Goal: Transaction & Acquisition: Book appointment/travel/reservation

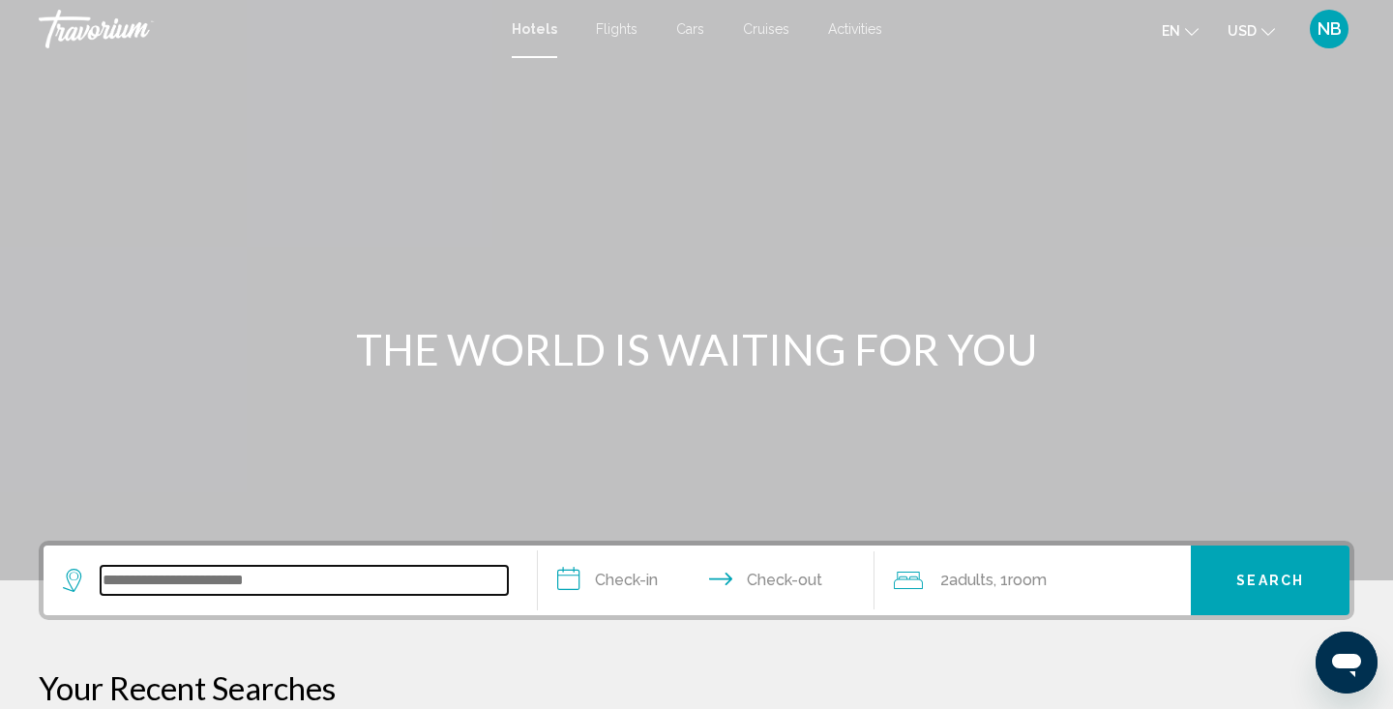
click at [304, 568] on input "Search widget" at bounding box center [304, 580] width 407 height 29
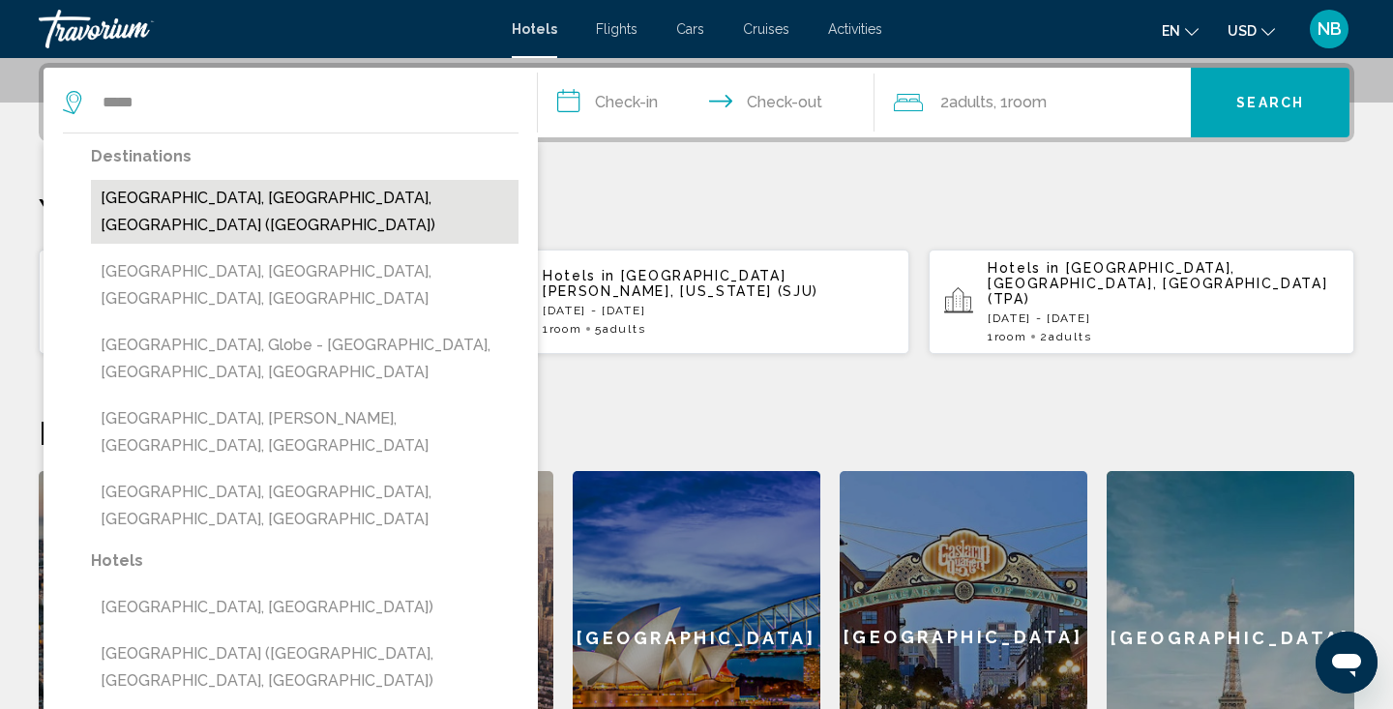
drag, startPoint x: 304, startPoint y: 568, endPoint x: 257, endPoint y: 196, distance: 374.2
click at [257, 196] on button "[GEOGRAPHIC_DATA], [GEOGRAPHIC_DATA], [GEOGRAPHIC_DATA] ([GEOGRAPHIC_DATA])" at bounding box center [304, 212] width 427 height 64
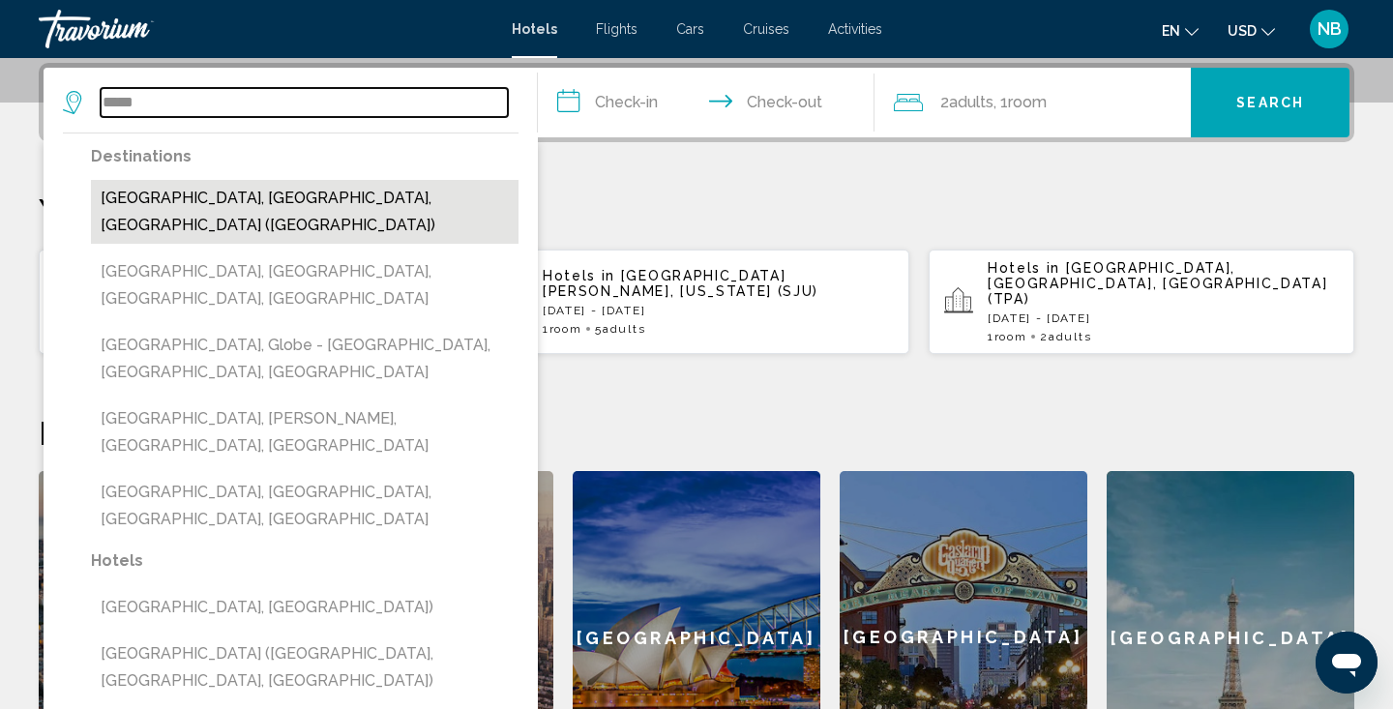
type input "**********"
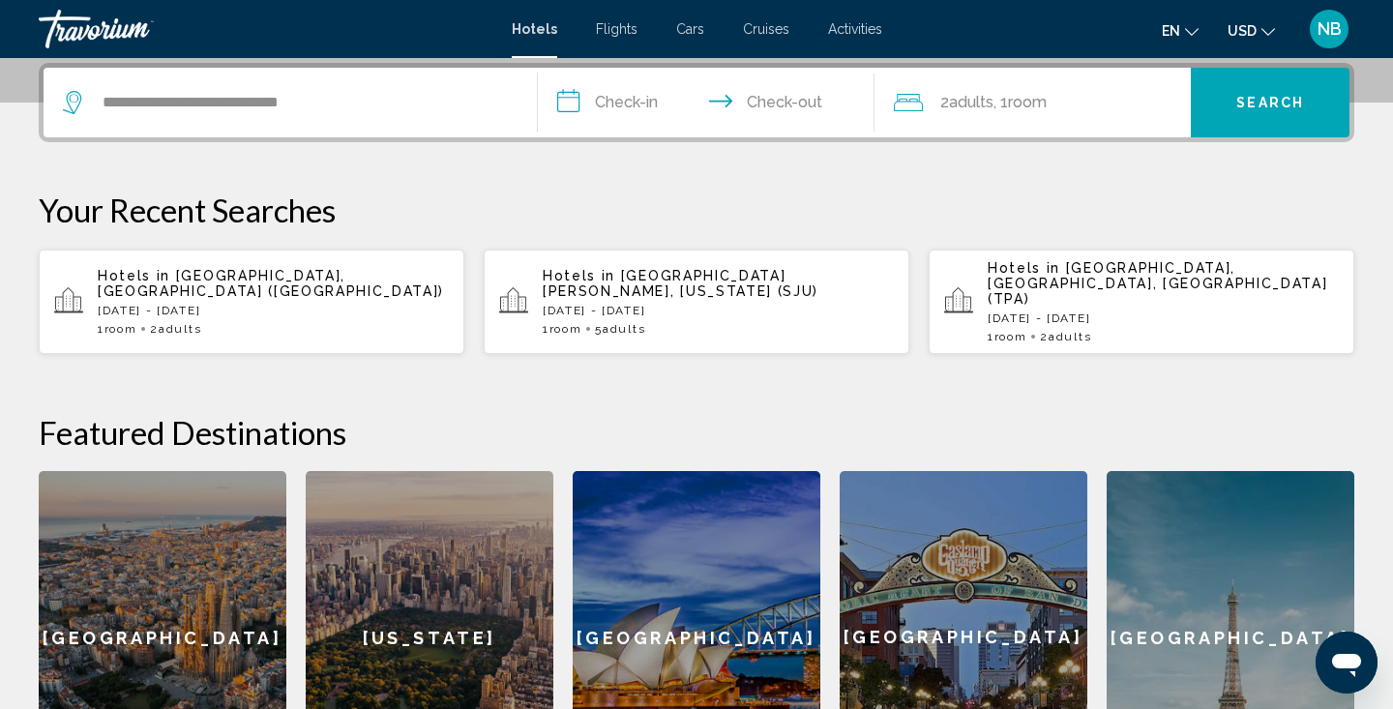
click at [629, 103] on input "**********" at bounding box center [710, 105] width 344 height 75
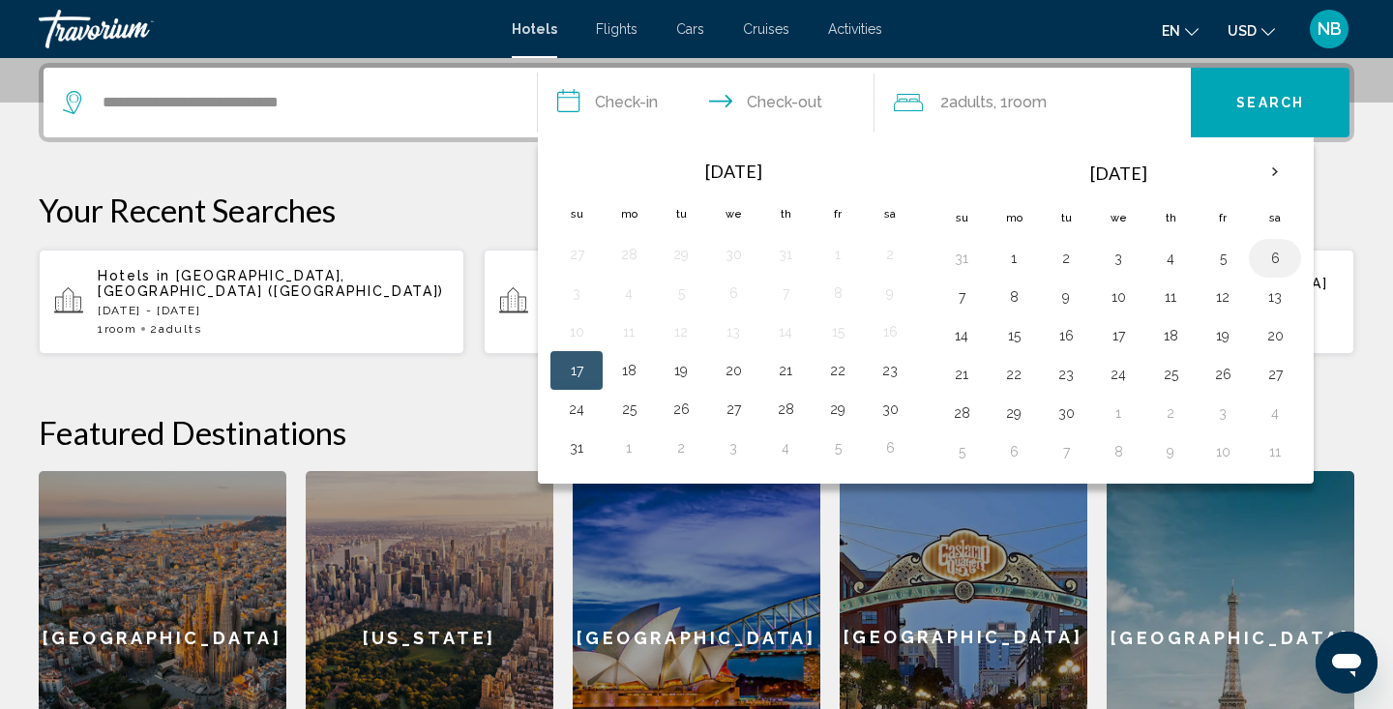
click at [1274, 258] on button "6" at bounding box center [1274, 258] width 31 height 27
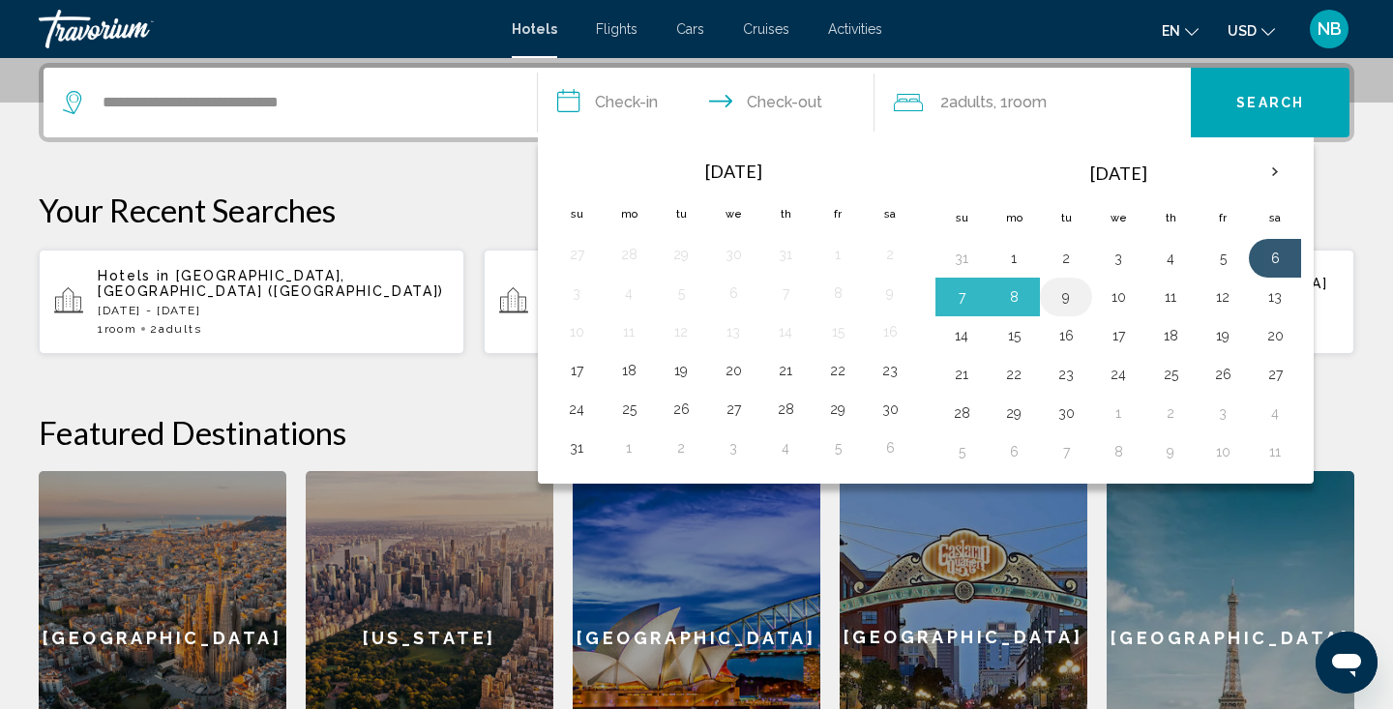
click at [1066, 293] on button "9" at bounding box center [1065, 296] width 31 height 27
type input "**********"
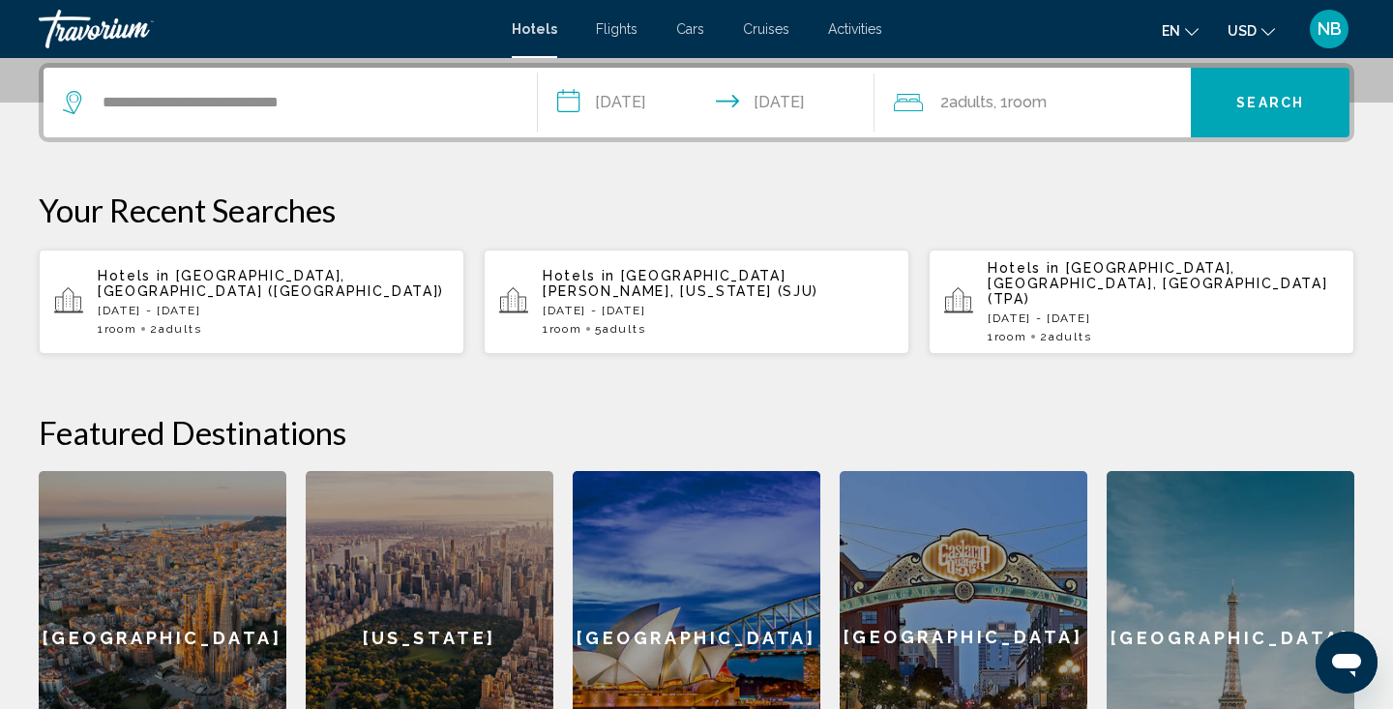
click at [1250, 106] on span "Search" at bounding box center [1270, 103] width 68 height 15
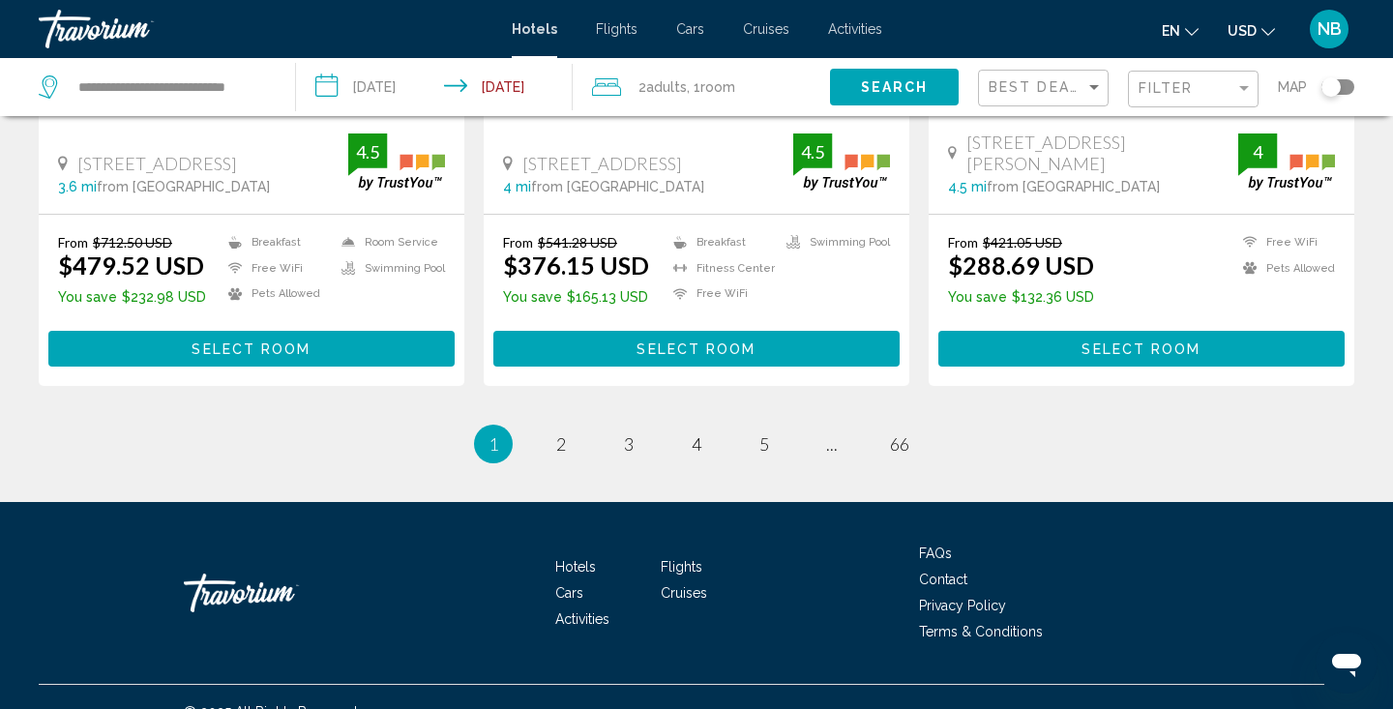
scroll to position [2619, 0]
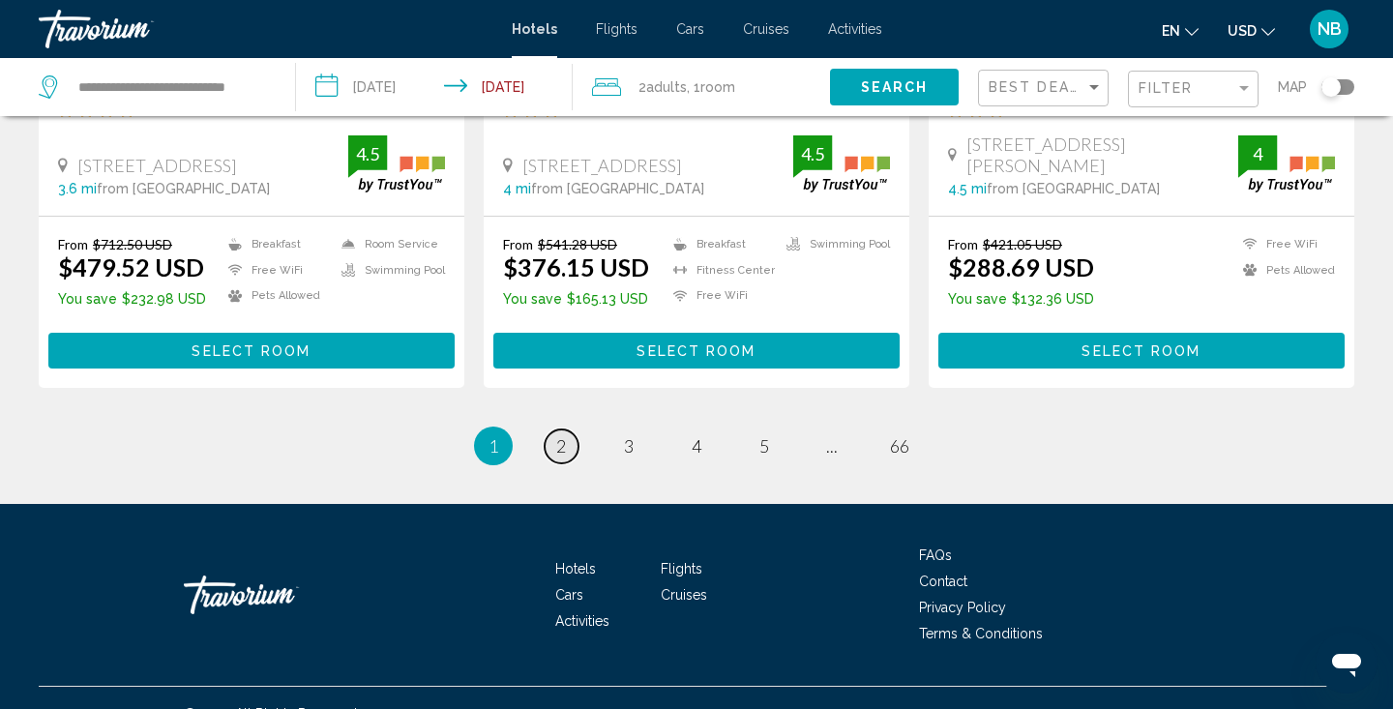
click at [565, 435] on span "2" at bounding box center [561, 445] width 10 height 21
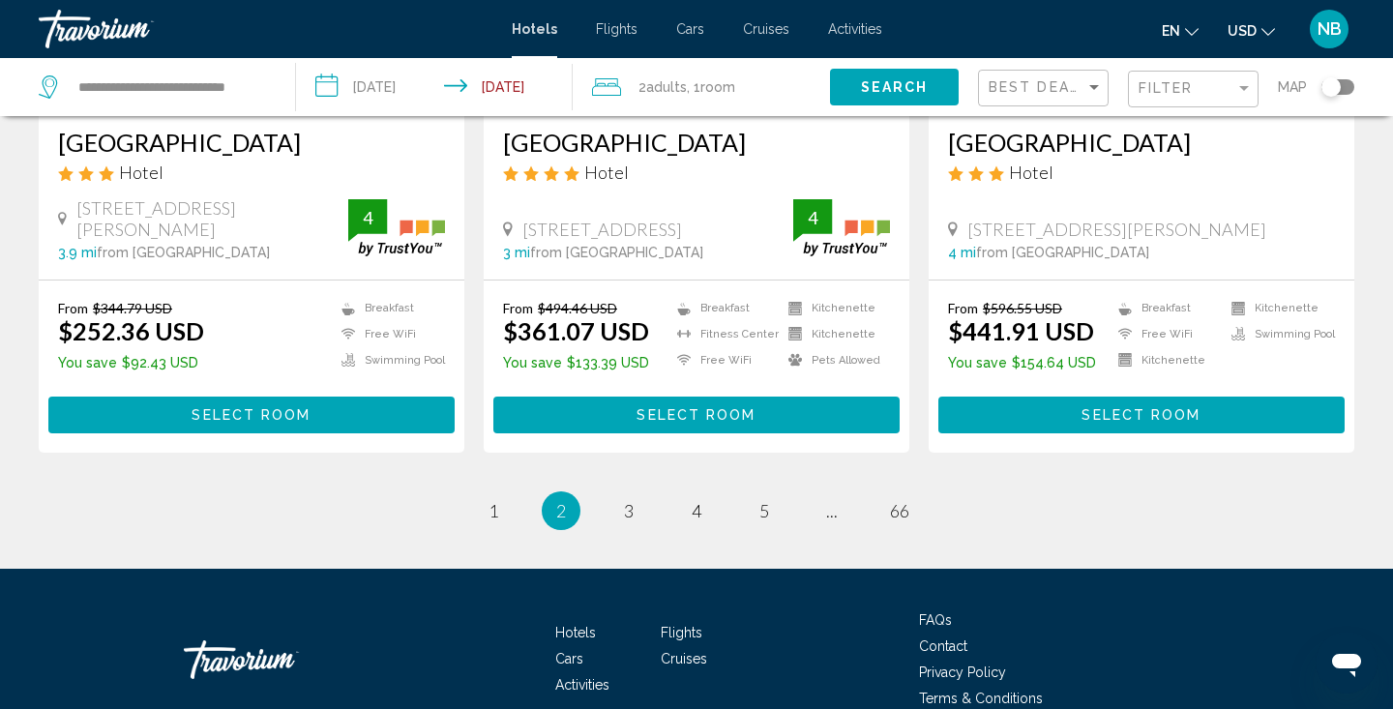
scroll to position [2602, 0]
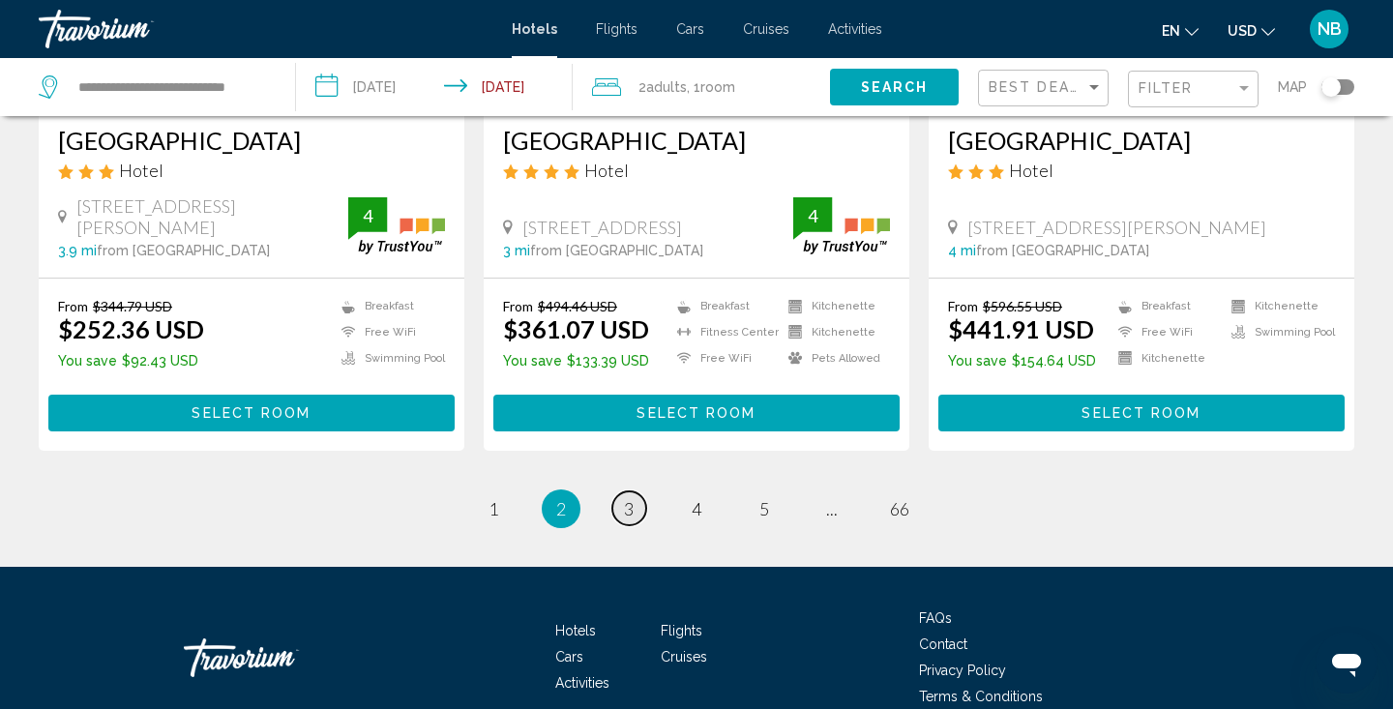
click at [624, 498] on span "3" at bounding box center [629, 508] width 10 height 21
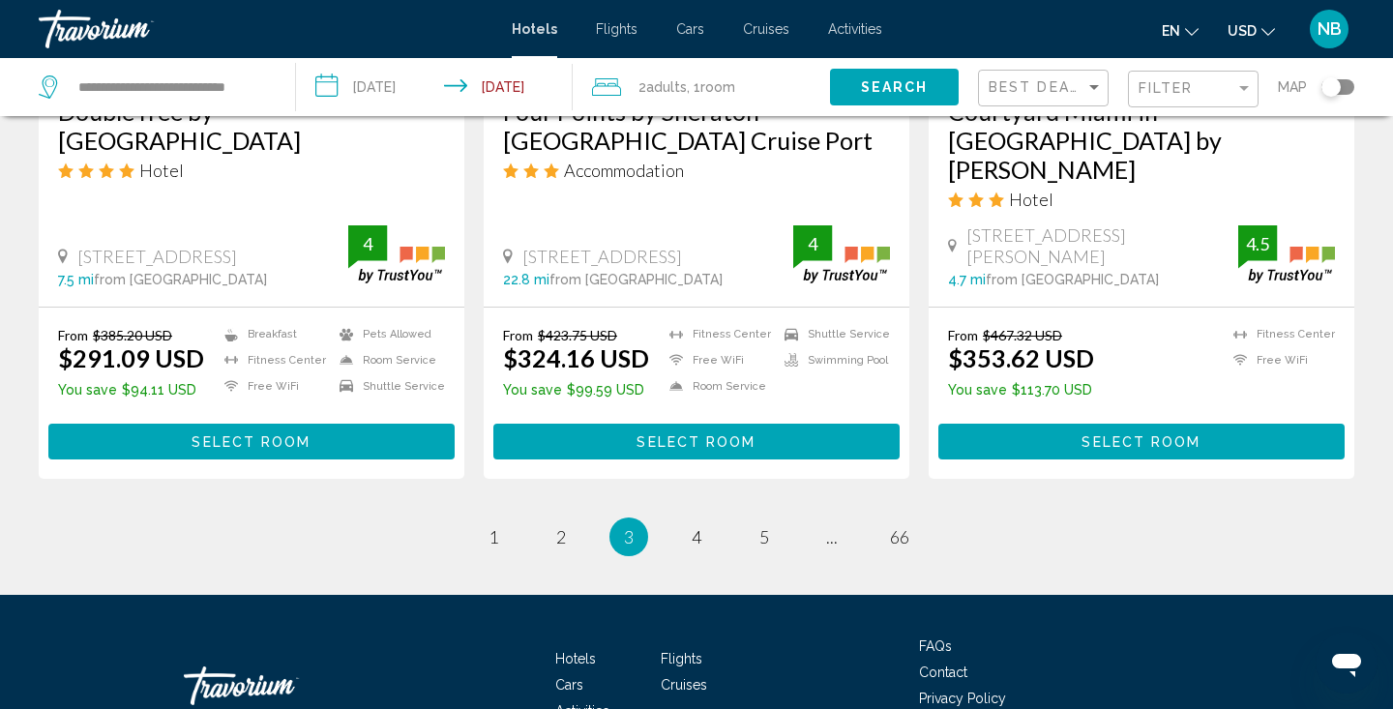
scroll to position [2549, 0]
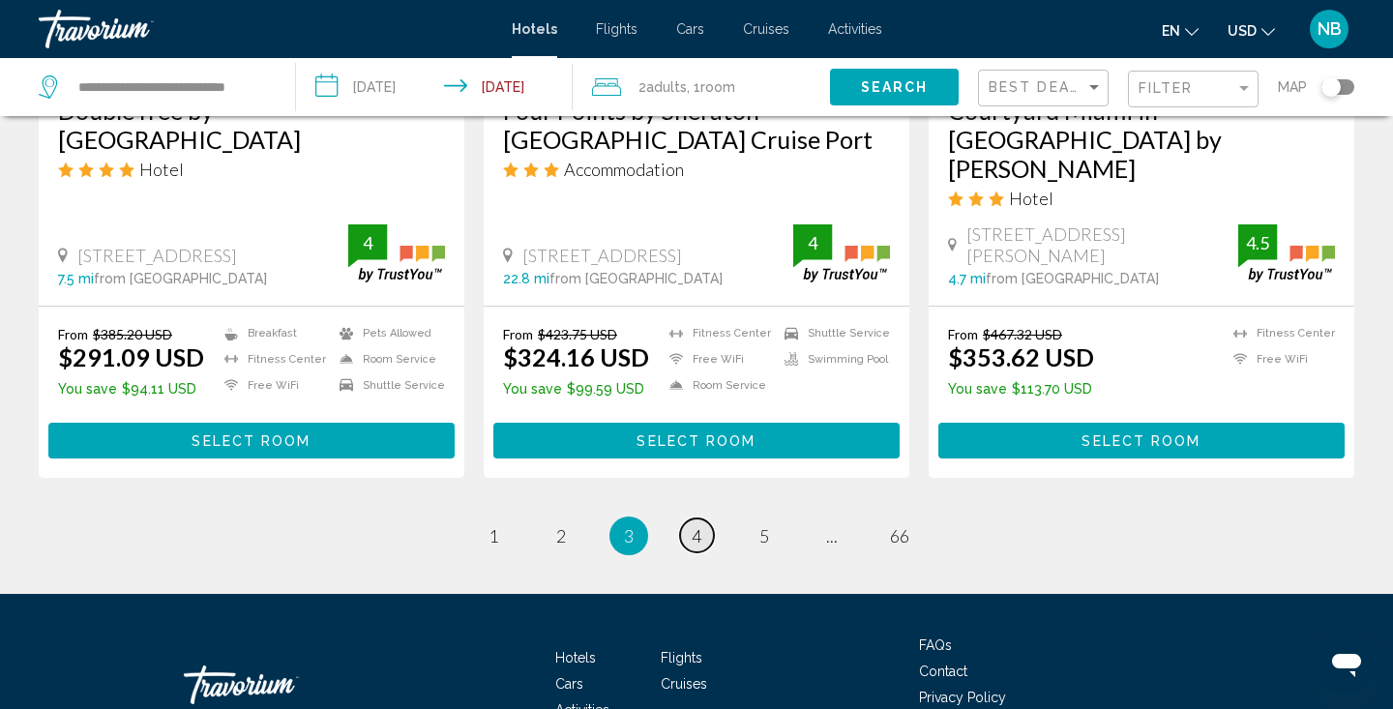
click at [693, 525] on span "4" at bounding box center [696, 535] width 10 height 21
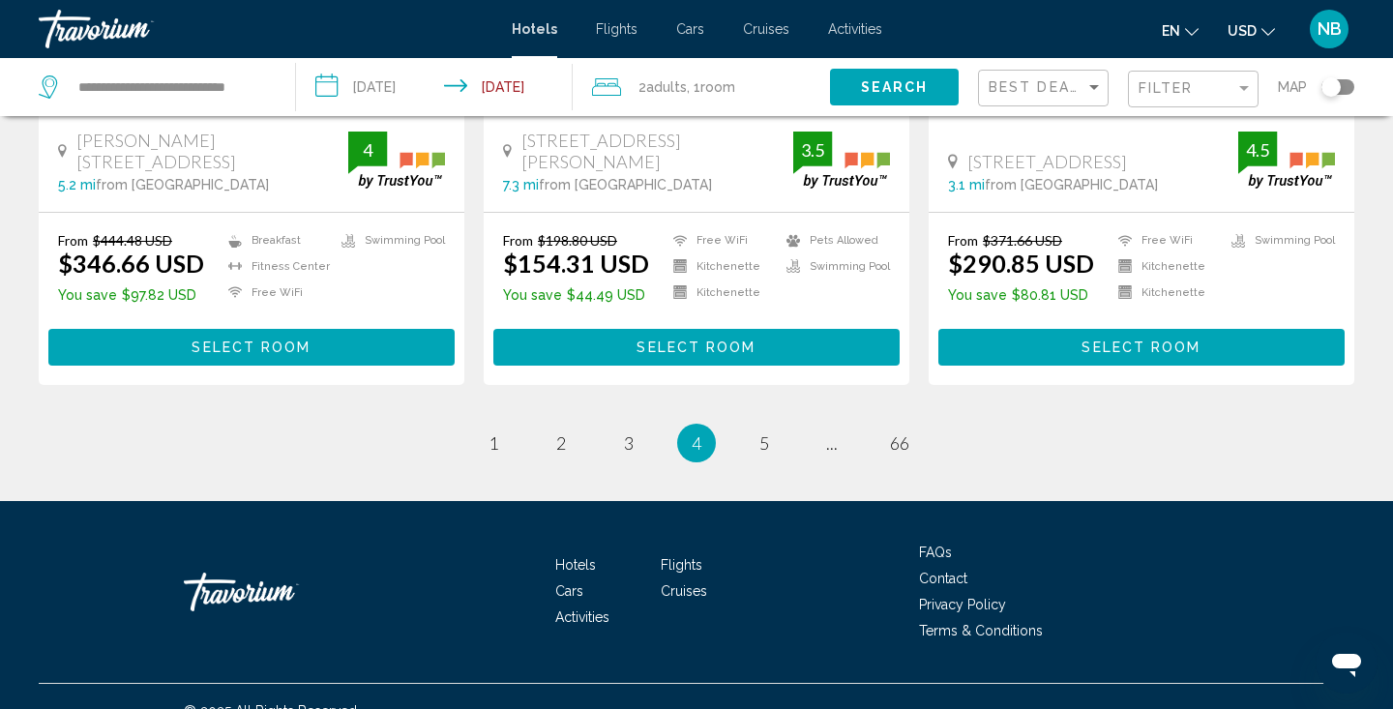
scroll to position [2638, 0]
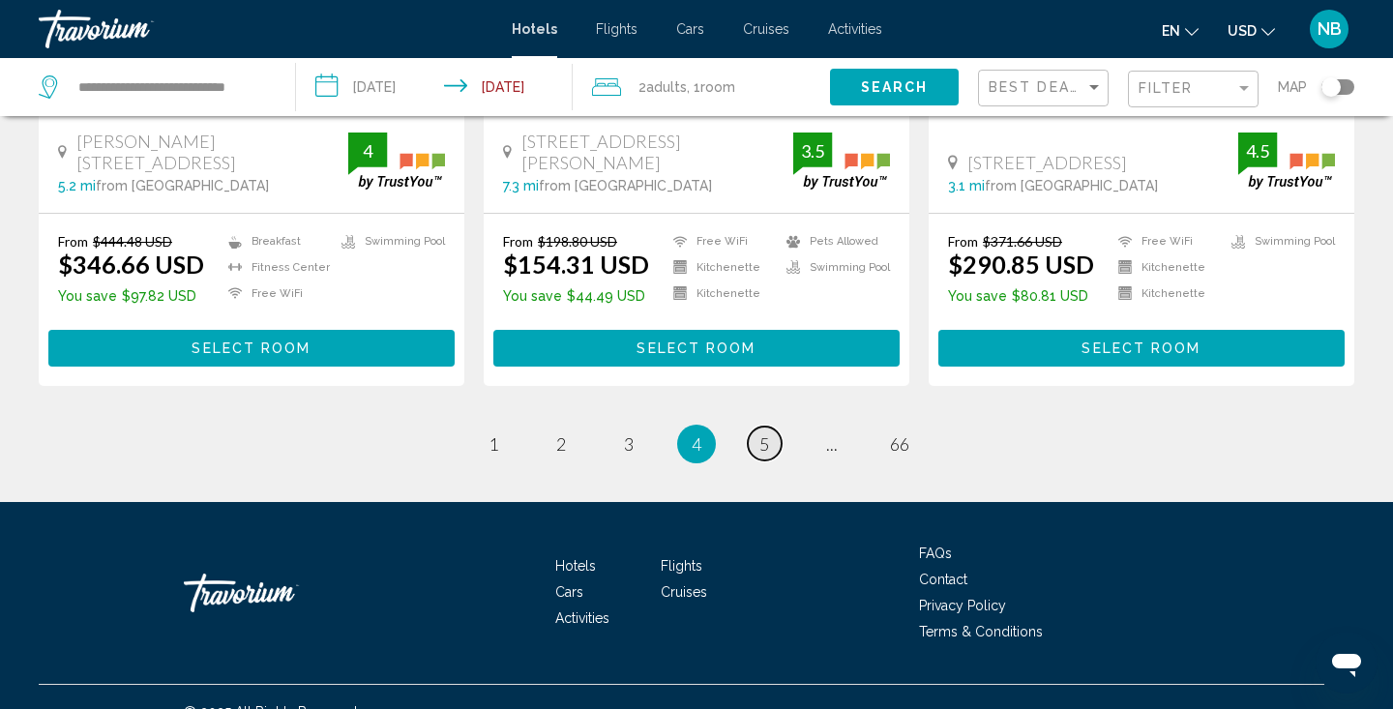
click at [768, 433] on span "5" at bounding box center [764, 443] width 10 height 21
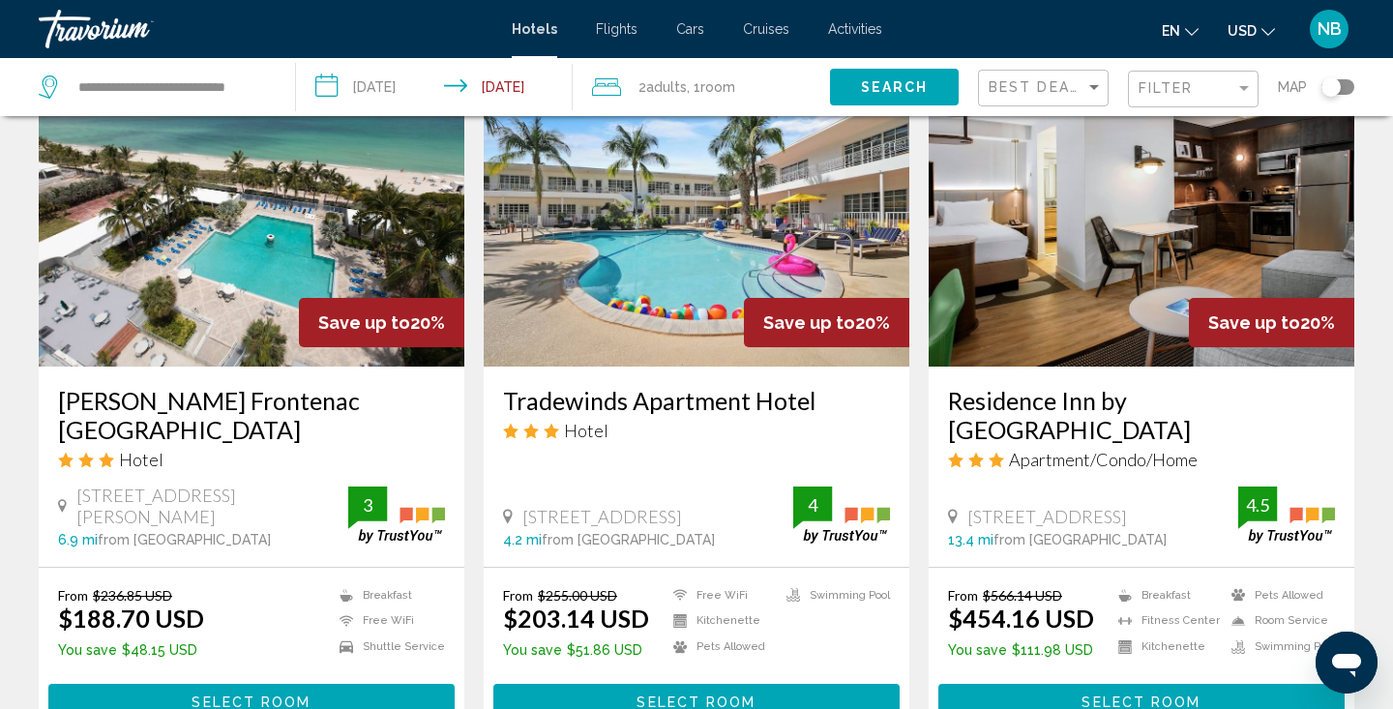
scroll to position [2286, 0]
click at [396, 258] on img "Main content" at bounding box center [251, 211] width 425 height 309
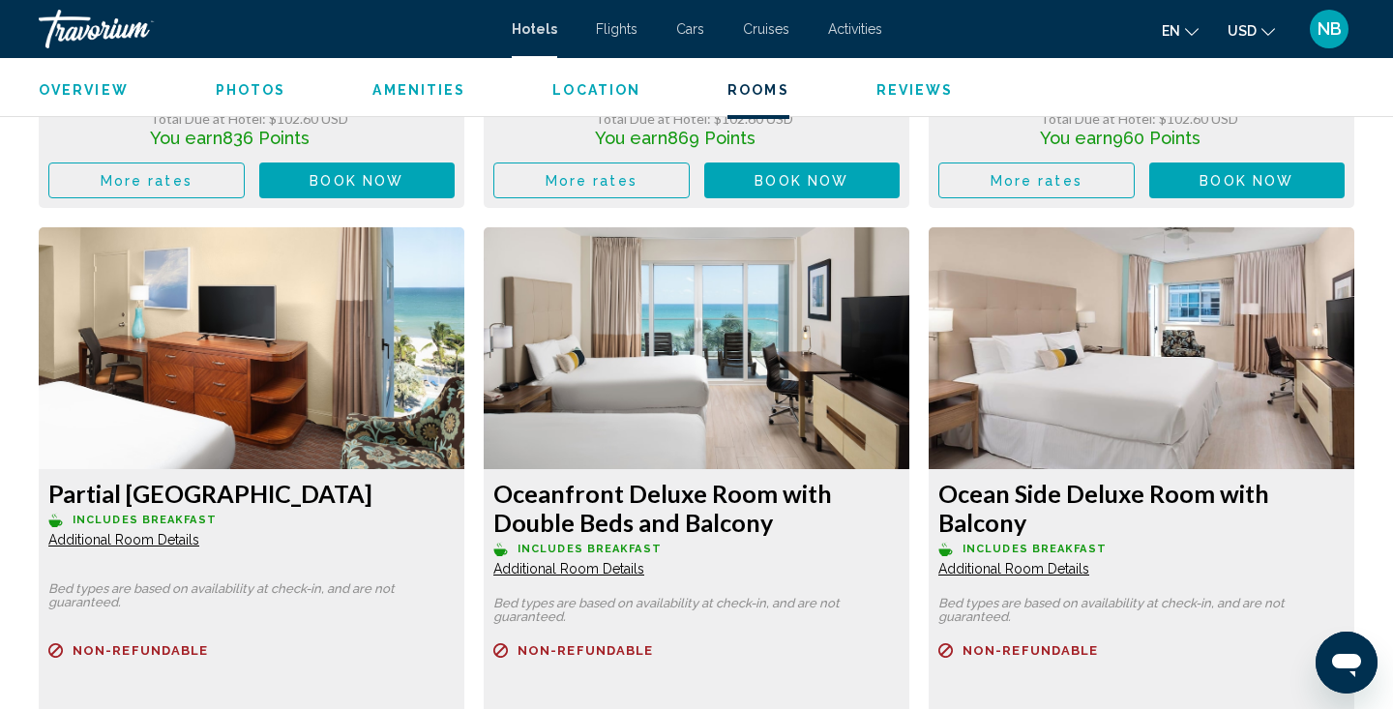
scroll to position [6663, 0]
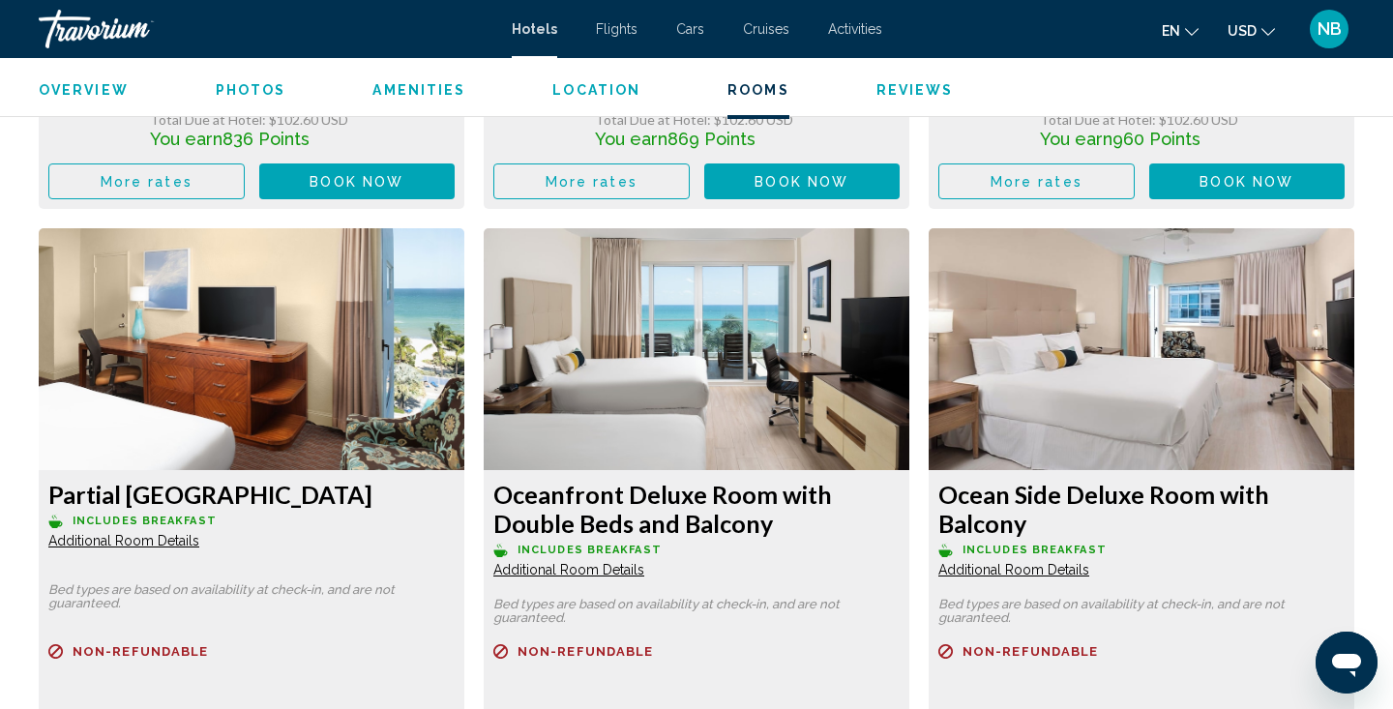
click at [1335, 22] on span "NB" at bounding box center [1329, 28] width 24 height 19
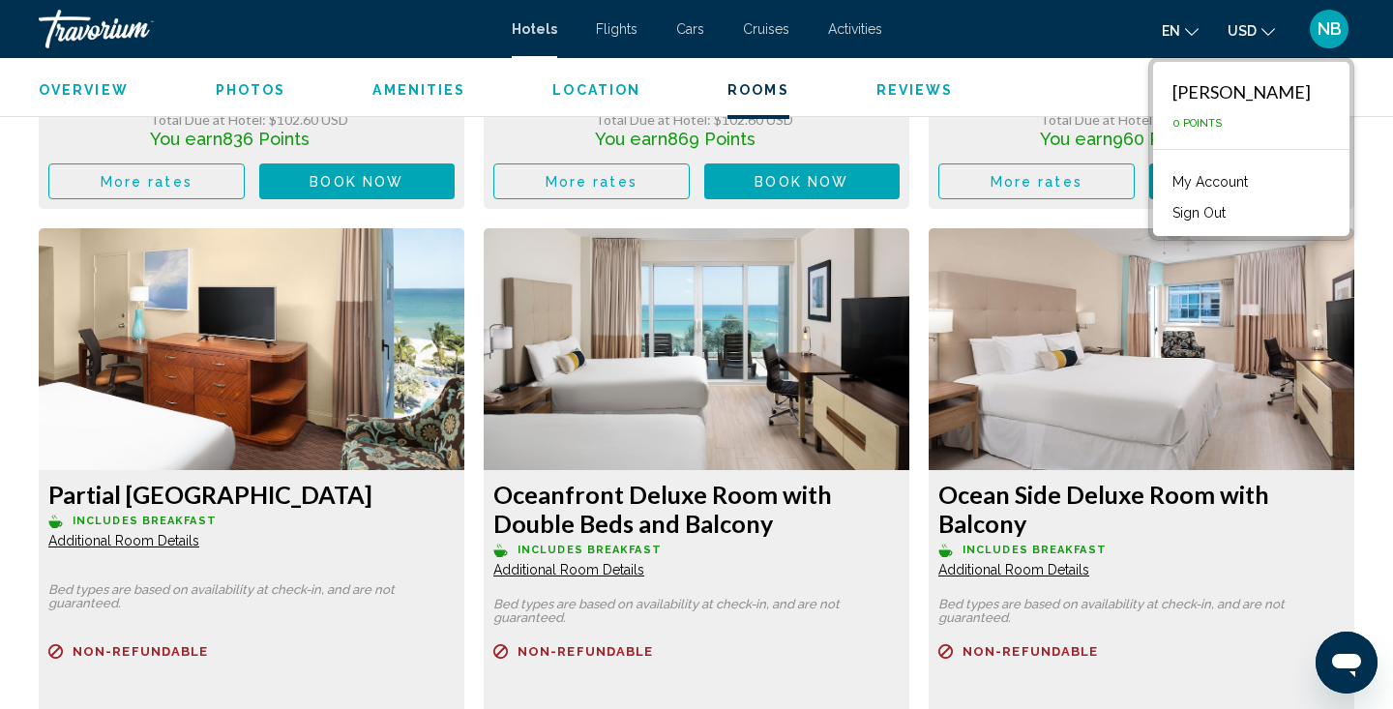
click at [1227, 213] on button "Sign Out" at bounding box center [1198, 212] width 73 height 25
